Goal: Ask a question: Seek information or help from site administrators or community

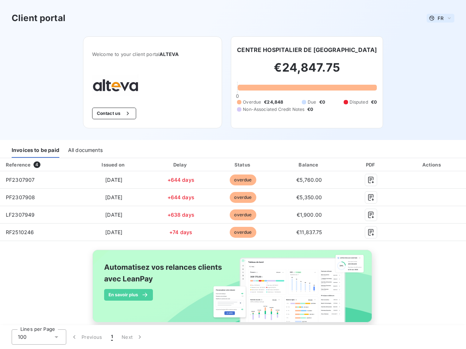
click at [437, 18] on span "FR" at bounding box center [440, 18] width 6 height 6
click at [110, 114] on button "Contact us" at bounding box center [114, 114] width 44 height 12
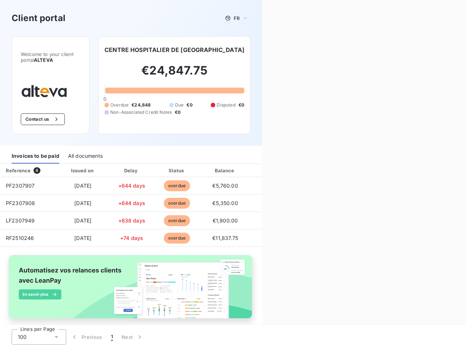
click at [296, 50] on div "Contact us Fill out the form below, and a member of our team will get back to y…" at bounding box center [364, 174] width 204 height 349
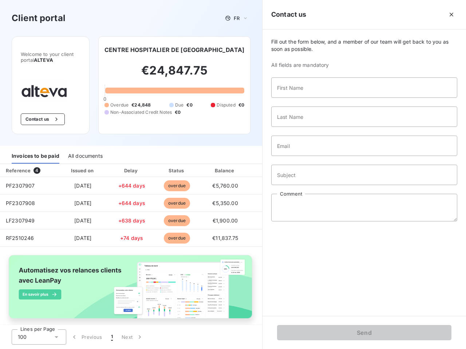
click at [35, 150] on div "Invoices to be paid" at bounding box center [36, 155] width 48 height 15
click at [85, 150] on div "All documents" at bounding box center [85, 155] width 35 height 15
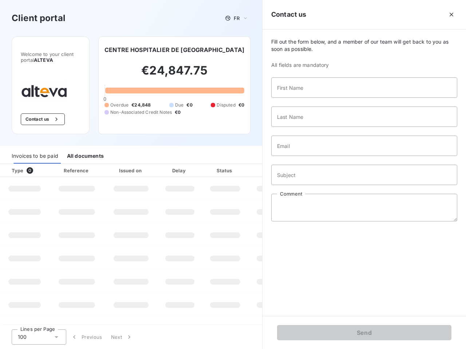
click at [38, 165] on th "Type 0" at bounding box center [24, 170] width 49 height 13
click at [112, 165] on th "Issued on" at bounding box center [130, 170] width 53 height 13
click at [178, 165] on th "Delay" at bounding box center [180, 170] width 44 height 13
click at [239, 165] on th "Status" at bounding box center [225, 170] width 46 height 13
click at [305, 165] on input "Subject" at bounding box center [364, 175] width 186 height 20
